Goal: Information Seeking & Learning: Learn about a topic

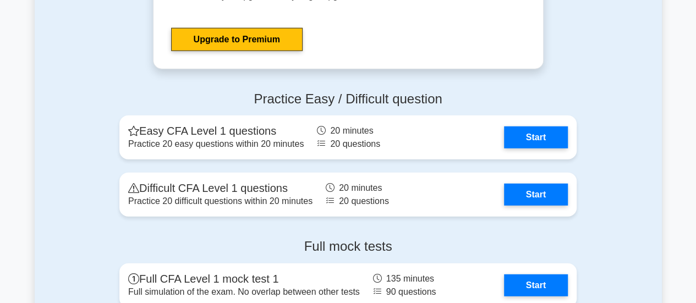
scroll to position [1375, 0]
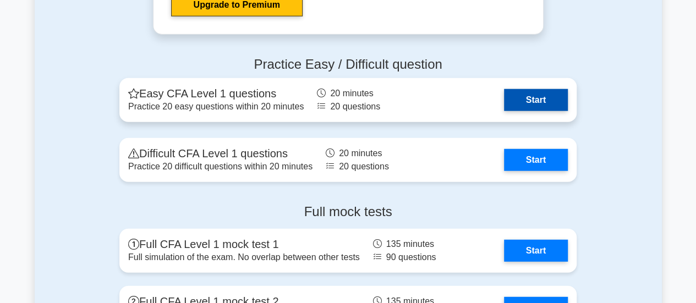
click at [535, 103] on link "Start" at bounding box center [536, 100] width 64 height 22
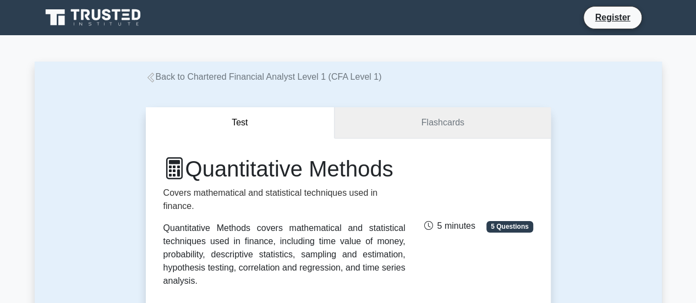
click at [411, 116] on link "Flashcards" at bounding box center [442, 122] width 216 height 31
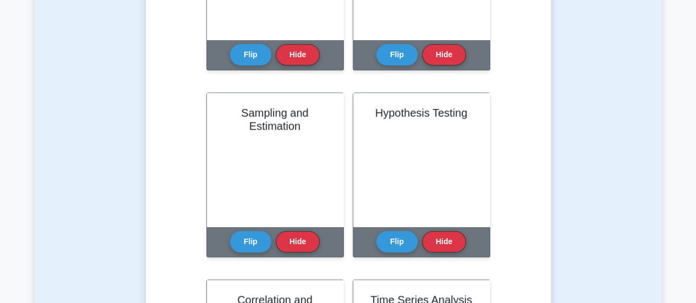
scroll to position [275, 0]
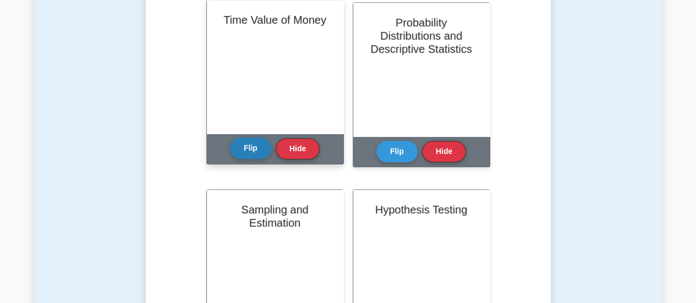
click at [246, 150] on button "Flip" at bounding box center [250, 147] width 41 height 21
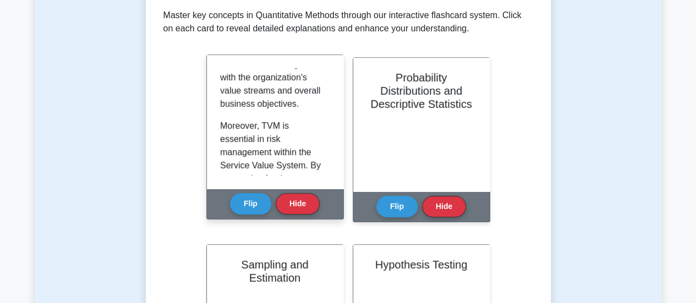
scroll to position [642, 0]
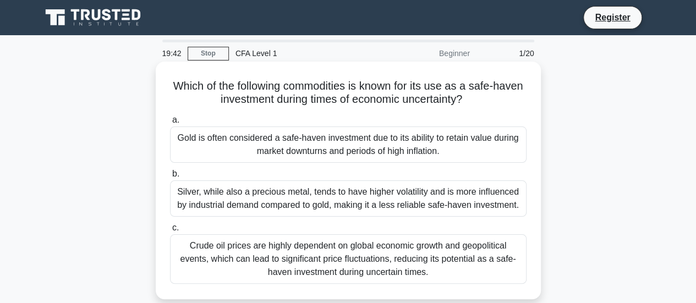
click at [409, 144] on div "Gold is often considered a safe-haven investment due to its ability to retain v…" at bounding box center [348, 144] width 356 height 36
click at [170, 124] on input "a. Gold is often considered a safe-haven investment due to its ability to retai…" at bounding box center [170, 120] width 0 height 7
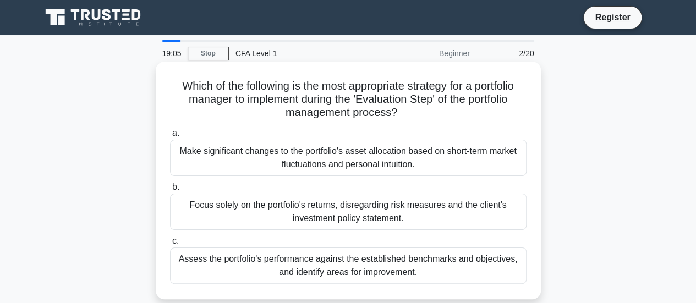
click at [385, 213] on div "Focus solely on the portfolio's returns, disregarding risk measures and the cli…" at bounding box center [348, 212] width 356 height 36
click at [170, 191] on input "b. Focus solely on the portfolio's returns, disregarding risk measures and the …" at bounding box center [170, 187] width 0 height 7
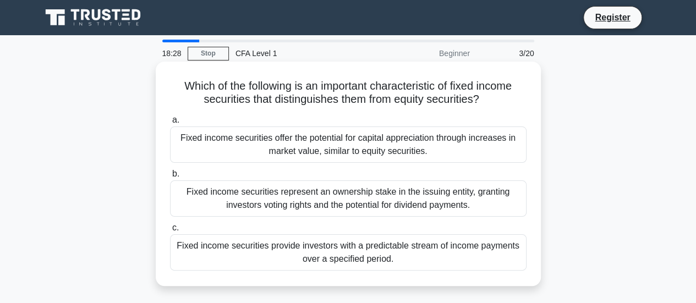
click at [470, 249] on div "Fixed income securities provide investors with a predictable stream of income p…" at bounding box center [348, 252] width 356 height 36
click at [170, 232] on input "c. Fixed income securities provide investors with a predictable stream of incom…" at bounding box center [170, 227] width 0 height 7
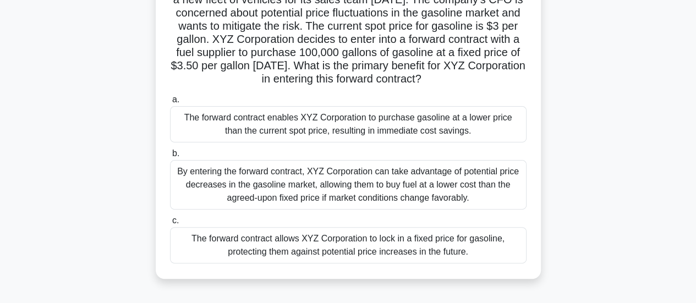
scroll to position [110, 0]
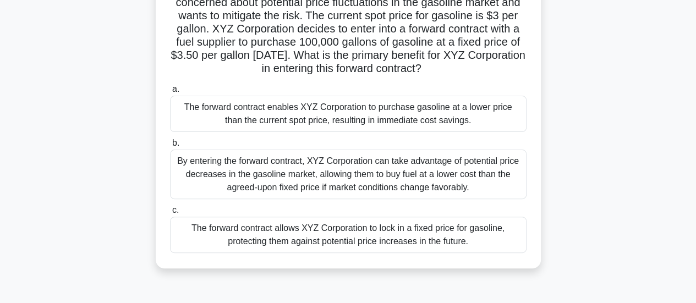
click at [406, 253] on div "The forward contract allows XYZ Corporation to lock in a fixed price for gasoli…" at bounding box center [348, 235] width 356 height 36
click at [170, 214] on input "c. The forward contract allows XYZ Corporation to lock in a fixed price for gas…" at bounding box center [170, 210] width 0 height 7
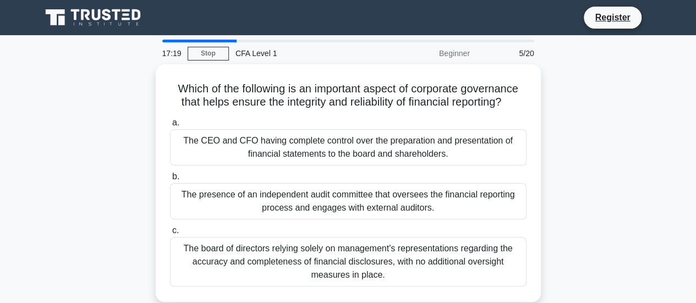
scroll to position [0, 0]
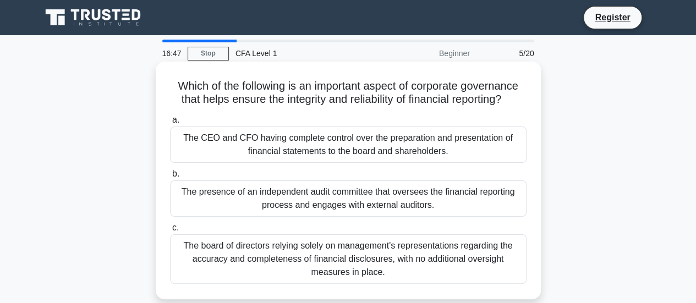
click at [436, 201] on div "The presence of an independent audit committee that oversees the financial repo…" at bounding box center [348, 198] width 356 height 36
click at [170, 178] on input "b. The presence of an independent audit committee that oversees the financial r…" at bounding box center [170, 173] width 0 height 7
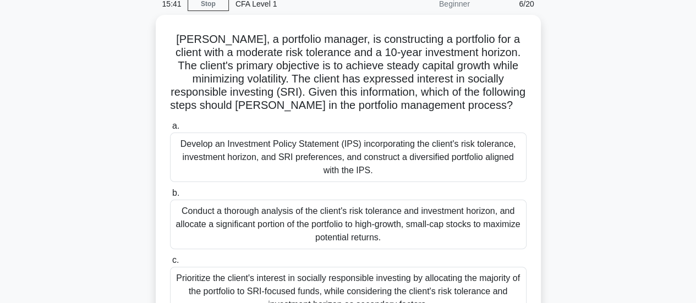
scroll to position [110, 0]
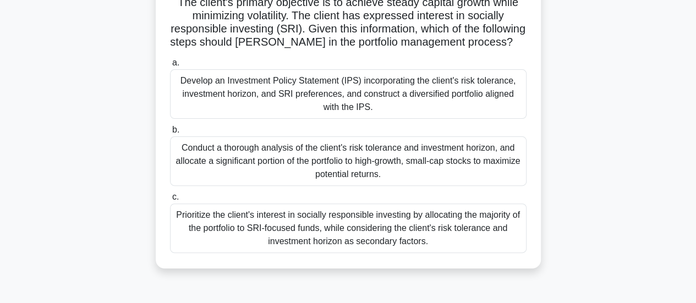
click at [414, 96] on div "Develop an Investment Policy Statement (IPS) incorporating the client's risk to…" at bounding box center [348, 93] width 356 height 49
click at [170, 67] on input "a. Develop an Investment Policy Statement (IPS) incorporating the client's risk…" at bounding box center [170, 62] width 0 height 7
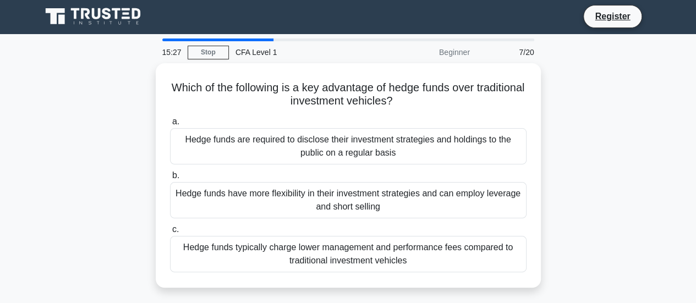
scroll to position [0, 0]
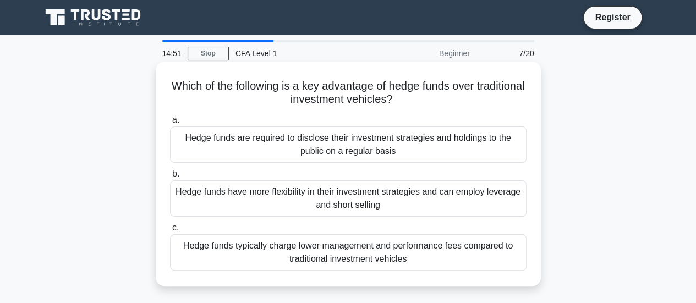
click at [393, 203] on div "Hedge funds have more flexibility in their investment strategies and can employ…" at bounding box center [348, 198] width 356 height 36
click at [170, 178] on input "b. Hedge funds have more flexibility in their investment strategies and can emp…" at bounding box center [170, 173] width 0 height 7
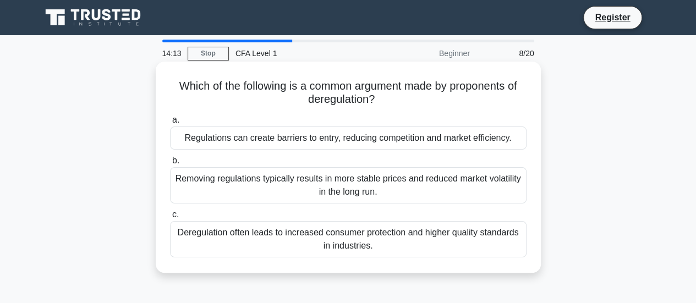
click at [418, 145] on div "Regulations can create barriers to entry, reducing competition and market effic…" at bounding box center [348, 137] width 356 height 23
click at [170, 124] on input "a. Regulations can create barriers to entry, reducing competition and market ef…" at bounding box center [170, 120] width 0 height 7
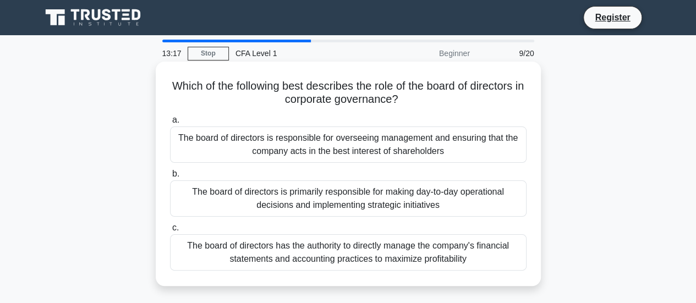
click at [373, 249] on div "The board of directors has the authority to directly manage the company's finan…" at bounding box center [348, 252] width 356 height 36
click at [170, 232] on input "c. The board of directors has the authority to directly manage the company's fi…" at bounding box center [170, 227] width 0 height 7
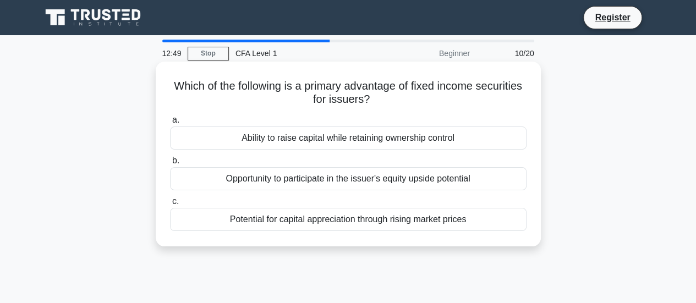
click at [443, 222] on div "Potential for capital appreciation through rising market prices" at bounding box center [348, 219] width 356 height 23
click at [170, 205] on input "c. Potential for capital appreciation through rising market prices" at bounding box center [170, 201] width 0 height 7
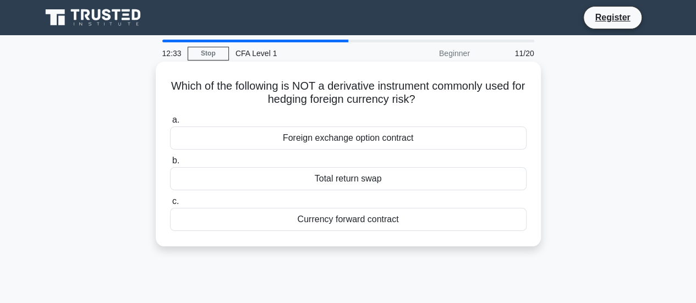
click at [441, 138] on div "Foreign exchange option contract" at bounding box center [348, 137] width 356 height 23
click at [170, 124] on input "a. Foreign exchange option contract" at bounding box center [170, 120] width 0 height 7
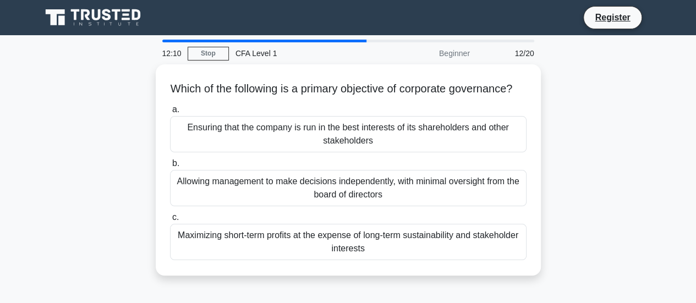
click at [441, 138] on div "Ensuring that the company is run in the best interests of its shareholders and …" at bounding box center [348, 134] width 356 height 36
click at [170, 113] on input "a. Ensuring that the company is run in the best interests of its shareholders a…" at bounding box center [170, 109] width 0 height 7
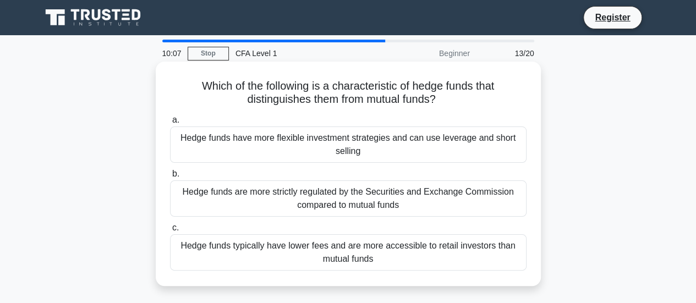
click at [484, 152] on div "Hedge funds have more flexible investment strategies and can use leverage and s…" at bounding box center [348, 144] width 356 height 36
click at [170, 124] on input "a. Hedge funds have more flexible investment strategies and can use leverage an…" at bounding box center [170, 120] width 0 height 7
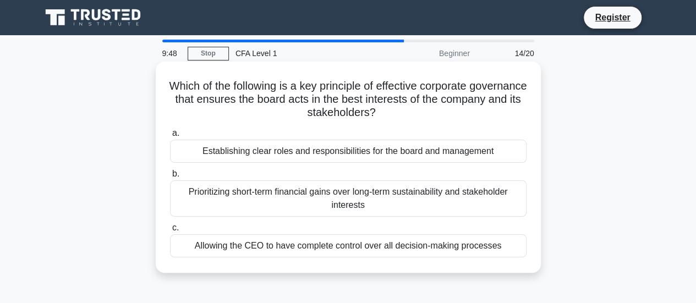
click at [424, 156] on div "Establishing clear roles and responsibilities for the board and management" at bounding box center [348, 151] width 356 height 23
click at [170, 137] on input "a. Establishing clear roles and responsibilities for the board and management" at bounding box center [170, 133] width 0 height 7
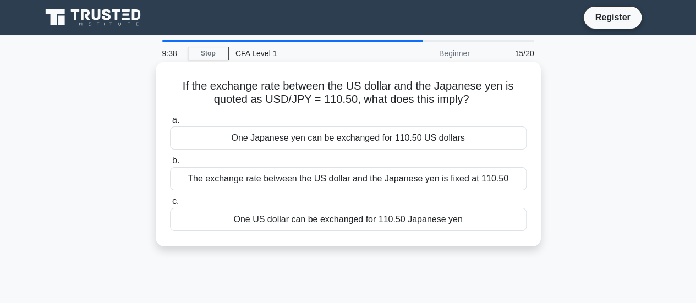
click at [412, 222] on div "One US dollar can be exchanged for 110.50 Japanese yen" at bounding box center [348, 219] width 356 height 23
click at [170, 205] on input "c. One US dollar can be exchanged for 110.50 Japanese yen" at bounding box center [170, 201] width 0 height 7
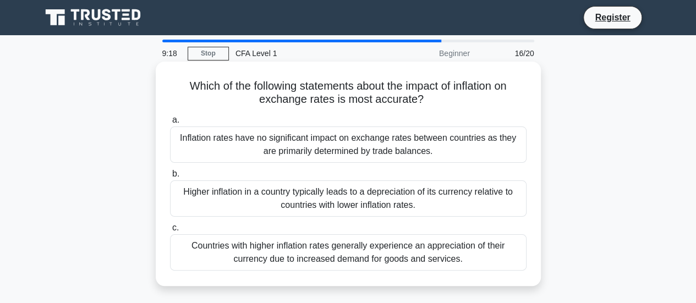
click at [354, 199] on div "Higher inflation in a country typically leads to a depreciation of its currency…" at bounding box center [348, 198] width 356 height 36
click at [170, 178] on input "b. Higher inflation in a country typically leads to a depreciation of its curre…" at bounding box center [170, 173] width 0 height 7
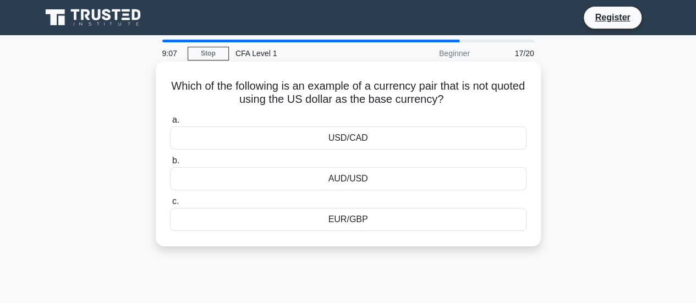
click at [353, 221] on div "EUR/GBP" at bounding box center [348, 219] width 356 height 23
click at [170, 205] on input "c. EUR/GBP" at bounding box center [170, 201] width 0 height 7
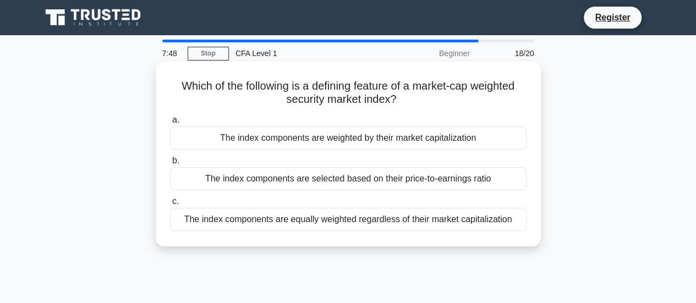
click at [322, 144] on div "The index components are weighted by their market capitalization" at bounding box center [348, 137] width 356 height 23
click at [170, 124] on input "a. The index components are weighted by their market capitalization" at bounding box center [170, 120] width 0 height 7
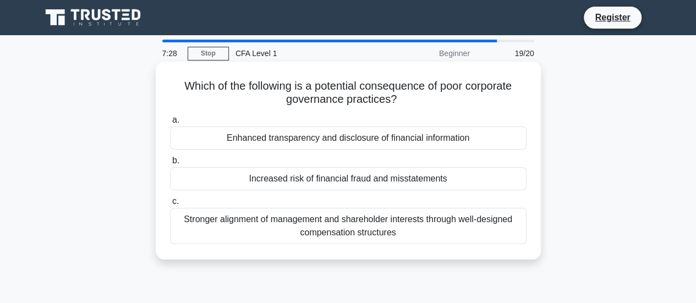
click at [335, 182] on div "Increased risk of financial fraud and misstatements" at bounding box center [348, 178] width 356 height 23
click at [170, 164] on input "b. Increased risk of financial fraud and misstatements" at bounding box center [170, 160] width 0 height 7
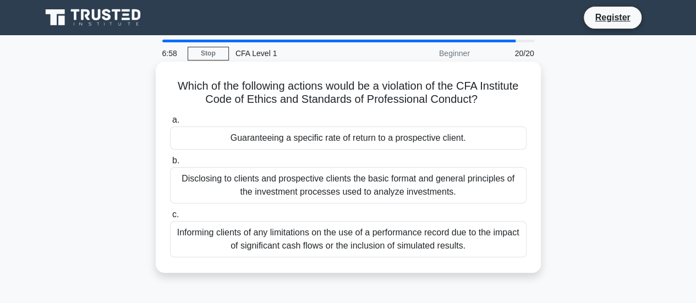
click at [311, 241] on div "Informing clients of any limitations on the use of a performance record due to …" at bounding box center [348, 239] width 356 height 36
click at [170, 218] on input "c. Informing clients of any limitations on the use of a performance record due …" at bounding box center [170, 214] width 0 height 7
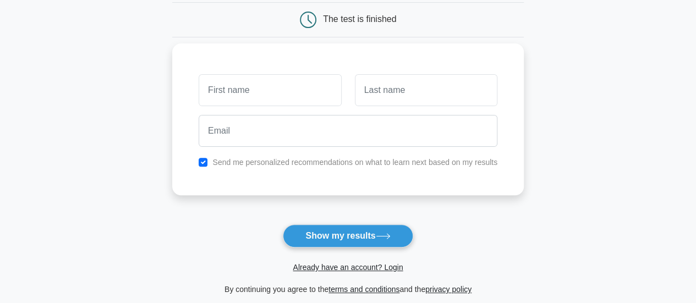
scroll to position [110, 0]
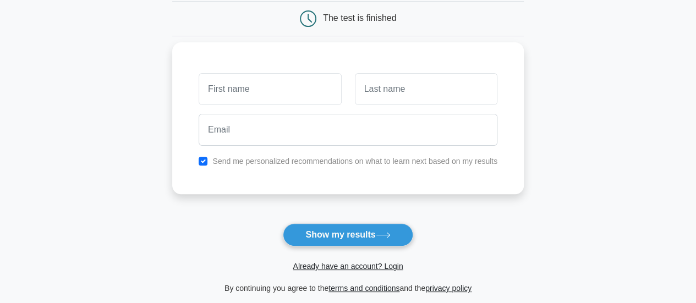
click at [286, 77] on input "text" at bounding box center [270, 89] width 142 height 32
type input "[PERSON_NAME]"
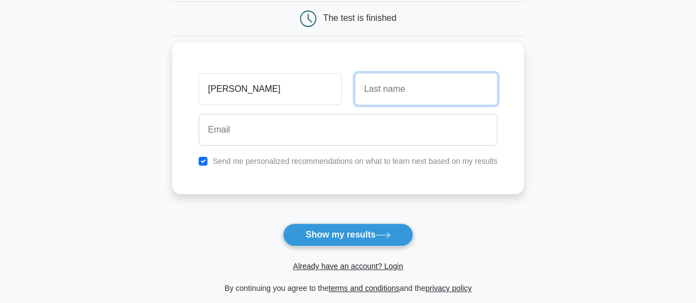
click at [417, 90] on input "text" at bounding box center [426, 89] width 142 height 32
type input "Vu"
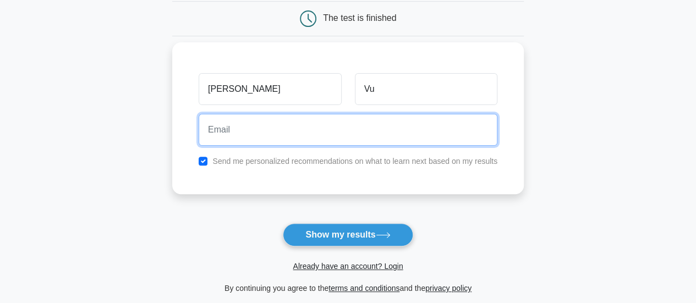
click at [265, 128] on input "email" at bounding box center [348, 130] width 299 height 32
type input "vananhwater99@gmail.com"
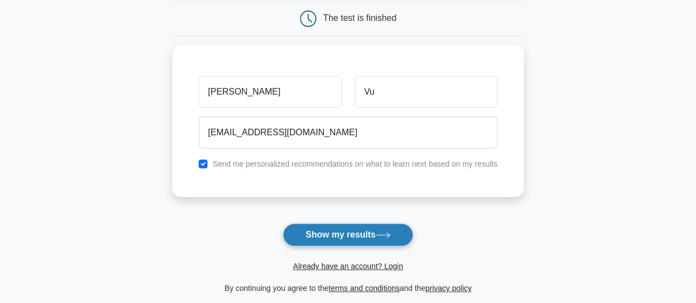
click at [315, 234] on button "Show my results" at bounding box center [348, 234] width 130 height 23
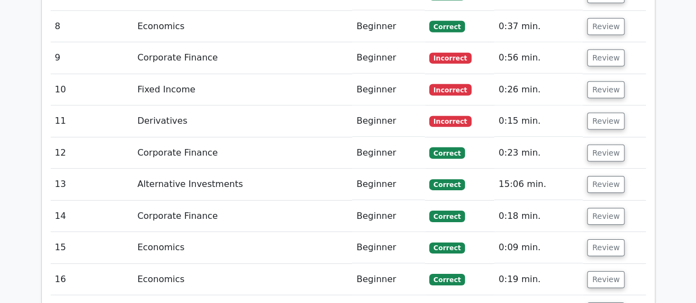
scroll to position [1925, 0]
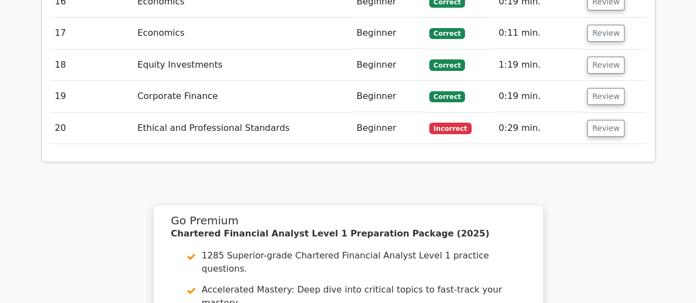
click at [220, 113] on td "Ethical and Professional Standards" at bounding box center [242, 128] width 219 height 31
click at [609, 120] on button "Review" at bounding box center [605, 128] width 37 height 17
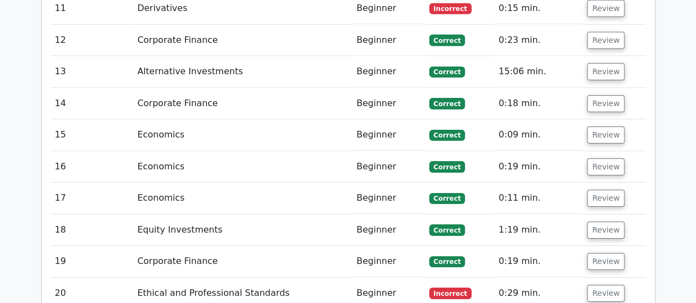
scroll to position [1595, 0]
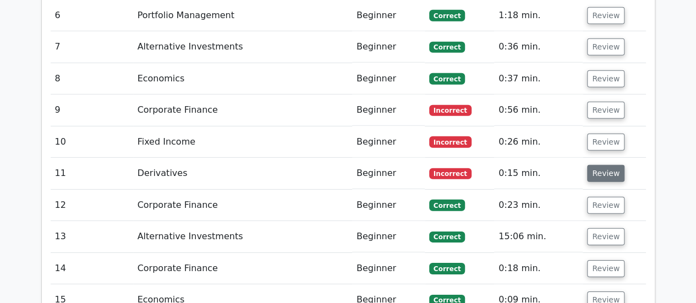
click at [607, 165] on button "Review" at bounding box center [605, 173] width 37 height 17
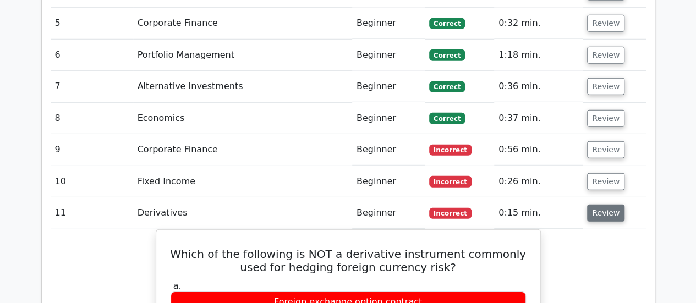
scroll to position [1540, 0]
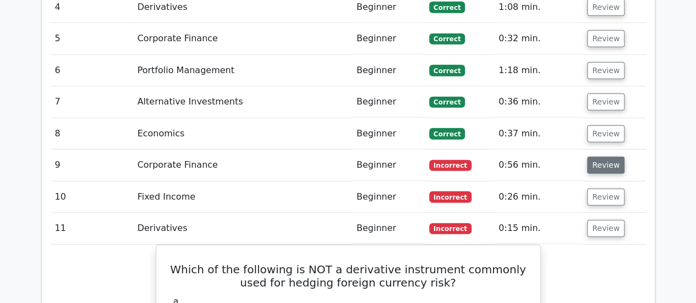
click at [599, 157] on button "Review" at bounding box center [605, 165] width 37 height 17
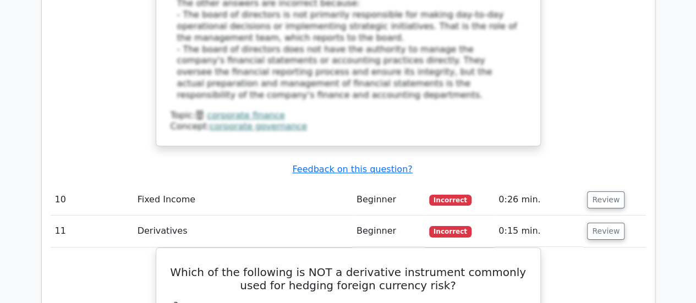
scroll to position [2090, 0]
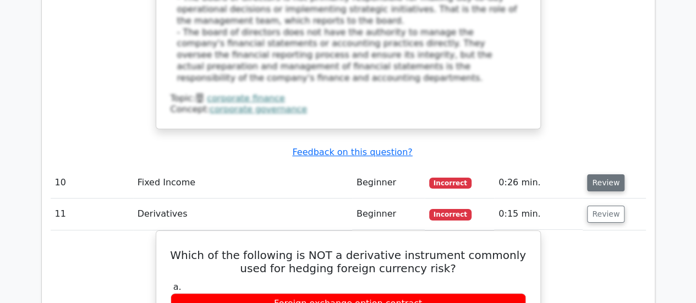
click at [600, 174] on button "Review" at bounding box center [605, 182] width 37 height 17
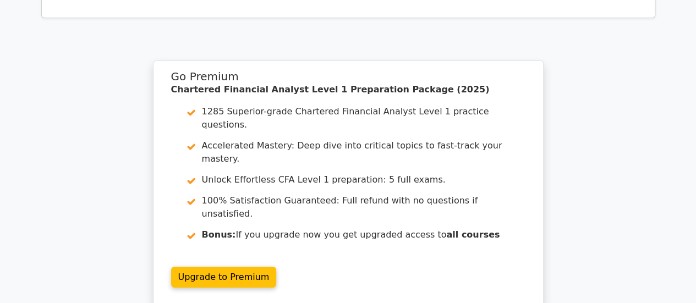
scroll to position [4069, 0]
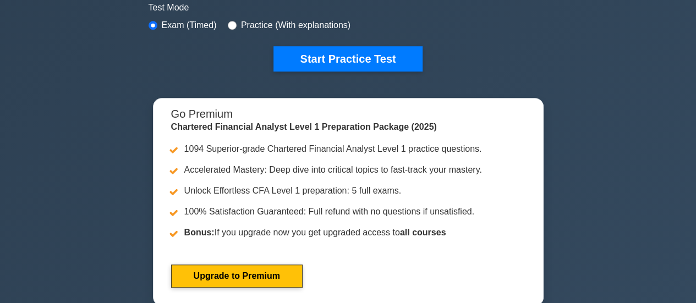
scroll to position [220, 0]
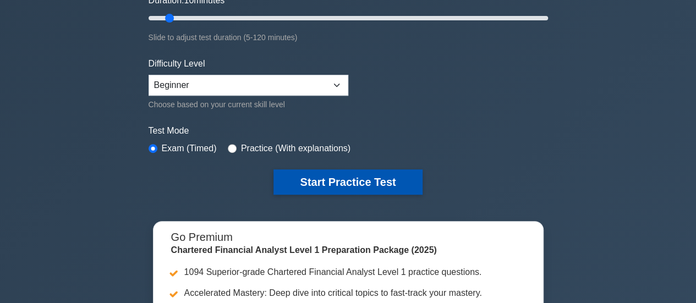
click at [329, 174] on button "Start Practice Test" at bounding box center [347, 181] width 148 height 25
